Goal: Check status: Check status

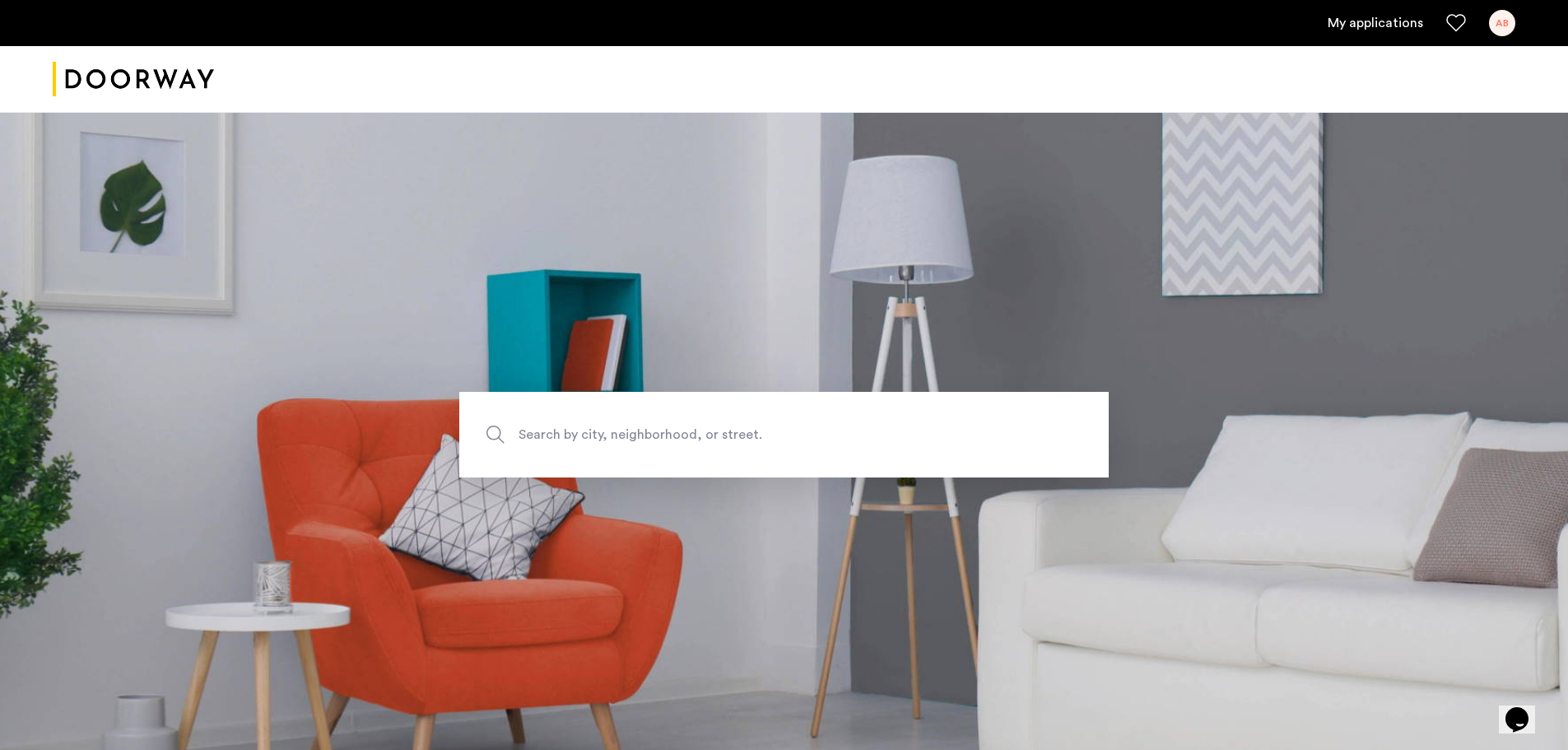
click at [1041, 21] on link "My applications" at bounding box center [1376, 23] width 95 height 19
